Goal: Task Accomplishment & Management: Manage account settings

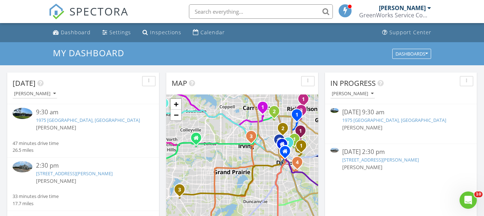
click at [78, 120] on link "1975 [GEOGRAPHIC_DATA], [GEOGRAPHIC_DATA]" at bounding box center [88, 120] width 104 height 6
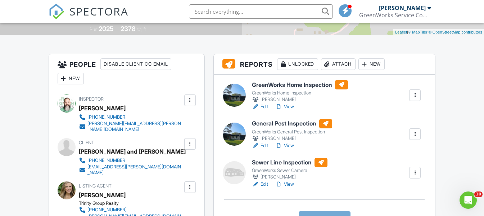
scroll to position [180, 0]
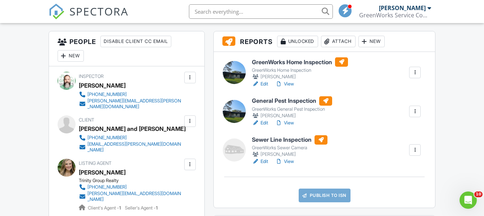
click at [291, 83] on link "View" at bounding box center [285, 83] width 19 height 7
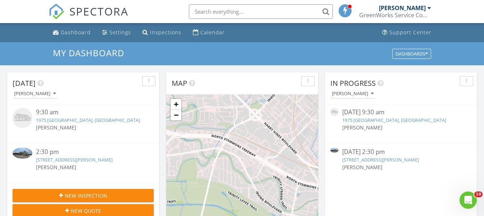
click at [86, 121] on link "1975 Sunflower, Paradise, TX 76073" at bounding box center [88, 120] width 104 height 6
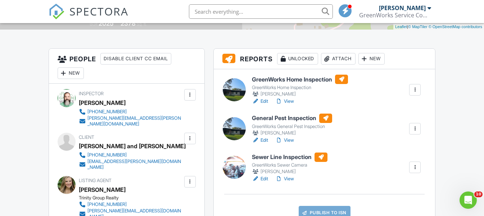
scroll to position [216, 0]
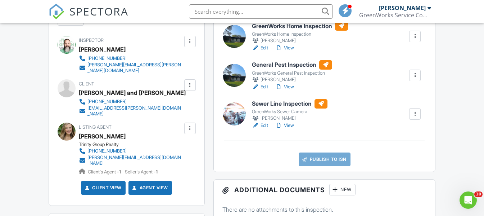
click at [293, 125] on link "View" at bounding box center [285, 125] width 19 height 7
click at [289, 86] on link "View" at bounding box center [285, 86] width 19 height 7
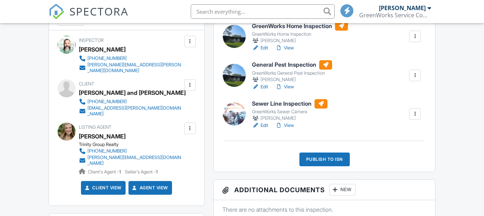
click at [328, 156] on div "Publish to ISN" at bounding box center [325, 159] width 50 height 14
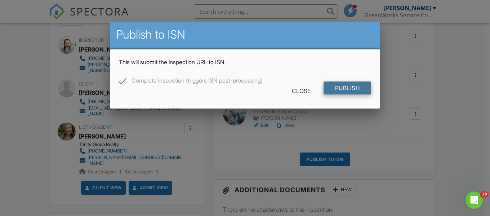
click at [349, 90] on input "Publish" at bounding box center [347, 87] width 48 height 13
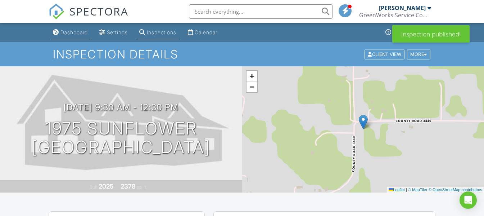
click at [75, 28] on link "Dashboard" at bounding box center [70, 32] width 41 height 13
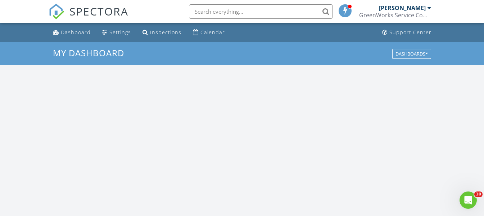
scroll to position [667, 496]
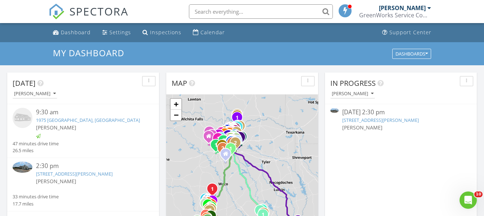
click at [59, 172] on link "2575 FM 2048, Boyd, TX 76023" at bounding box center [74, 173] width 77 height 6
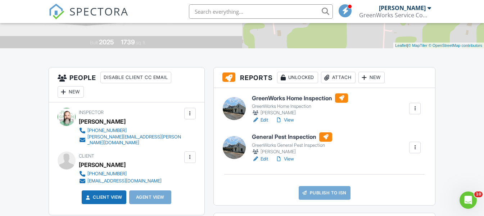
click at [292, 120] on link "View" at bounding box center [285, 119] width 19 height 7
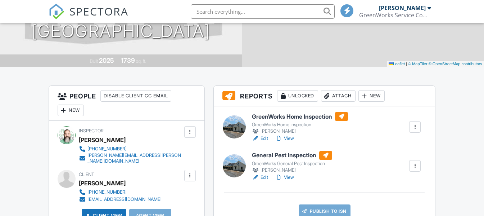
click at [292, 138] on link "View" at bounding box center [285, 138] width 19 height 7
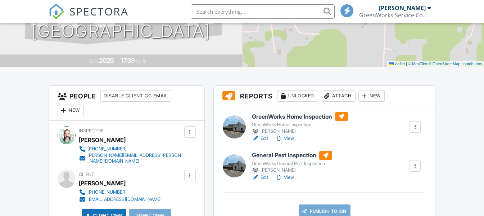
scroll to position [126, 0]
